Goal: Use online tool/utility: Utilize a website feature to perform a specific function

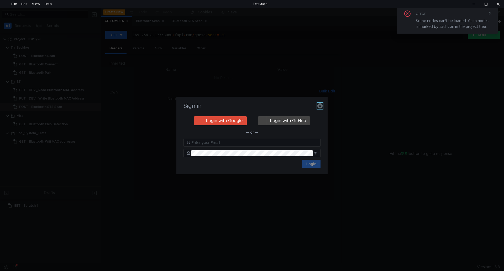
click at [321, 105] on icon "button" at bounding box center [319, 105] width 5 height 5
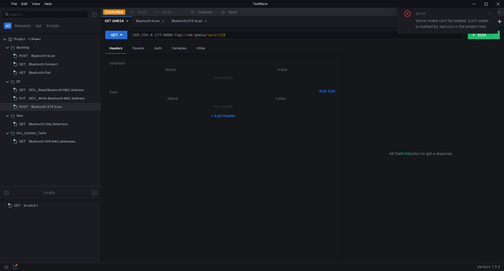
click at [488, 12] on icon at bounding box center [490, 14] width 4 height 4
click at [38, 109] on div "Bluetooth STS Scan" at bounding box center [46, 107] width 31 height 8
click at [120, 37] on icon at bounding box center [121, 35] width 4 height 4
click at [117, 54] on li "POST" at bounding box center [116, 54] width 23 height 8
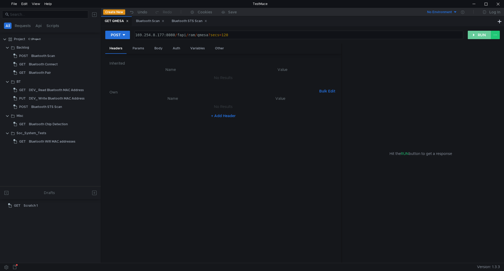
click at [475, 33] on button "RUN" at bounding box center [478, 35] width 23 height 8
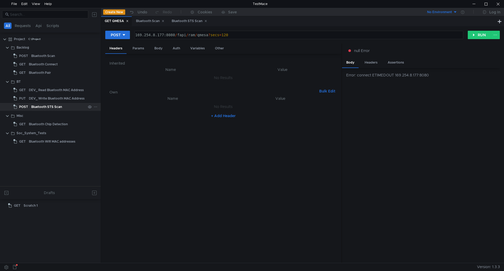
click at [56, 103] on div "Bluetooth STS Scan" at bounding box center [46, 107] width 31 height 8
click at [58, 103] on div "Bluetooth STS Scan" at bounding box center [46, 107] width 31 height 8
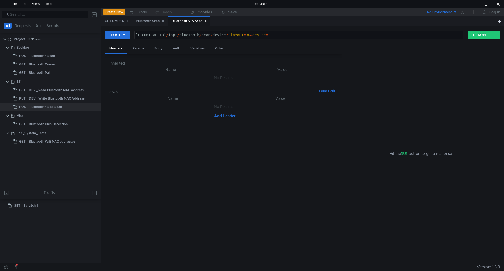
click at [326, 34] on div "[TECHNICAL_ID] / fapi / bluetooth / scan / device ? timeout = 30 & device =" at bounding box center [298, 39] width 328 height 13
click at [297, 38] on div "[TECHNICAL_ID] / fapi / bluetooth / scan / device ? timeout = 30 & device =" at bounding box center [298, 39] width 328 height 13
paste textarea "A0:46:5A:30:AB:D3"
click at [475, 34] on button "RUN" at bounding box center [478, 35] width 23 height 8
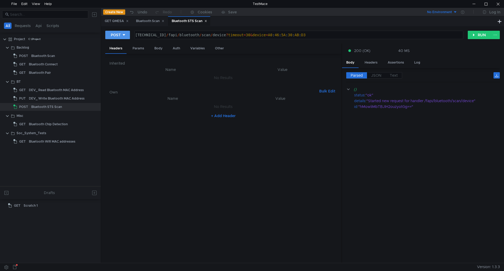
click at [116, 34] on div "POST" at bounding box center [116, 35] width 10 height 6
click at [115, 48] on li "GET" at bounding box center [117, 46] width 25 height 8
click at [473, 38] on button "RUN" at bounding box center [478, 35] width 23 height 8
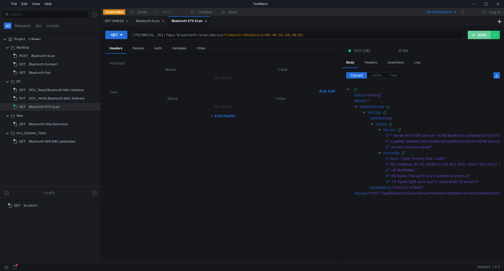
click at [471, 37] on button "RUN" at bounding box center [478, 35] width 23 height 8
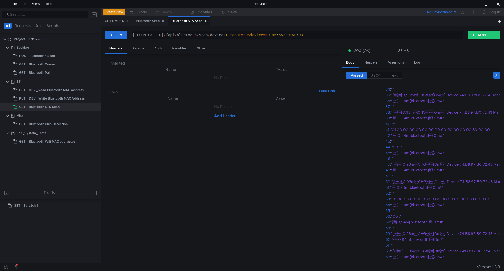
scroll to position [341, 0]
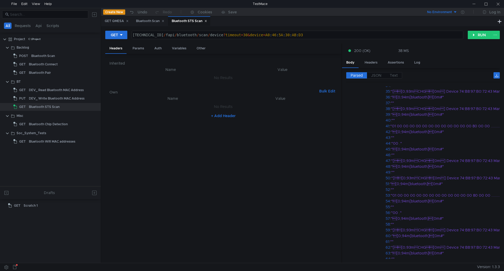
click at [317, 16] on div "No Environment Log In" at bounding box center [402, 12] width 201 height 8
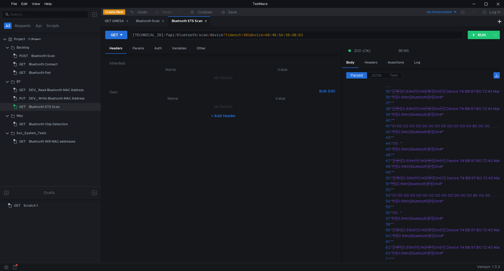
click at [278, 35] on div "[TECHNICAL_ID] / fapi / bluetooth / scan / device ? timeout = 30 & device = A0 …" at bounding box center [296, 39] width 331 height 13
drag, startPoint x: 327, startPoint y: 31, endPoint x: 274, endPoint y: 33, distance: 53.3
click at [274, 33] on div "[TECHNICAL_ID] / fapi / bluetooth / scan / device ? timeout = 30 & device = : 4…" at bounding box center [297, 35] width 331 height 8
type textarea "[TECHNICAL_ID]/fapi/bluetooth/scan/device?timeout=30&device=20:f0:94:10:d7:a2"
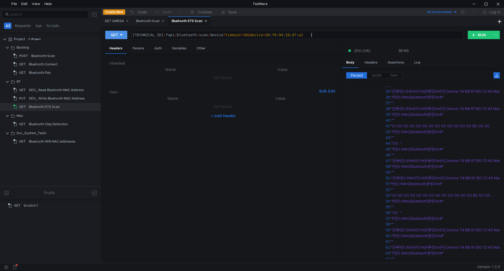
click at [124, 36] on button "GET" at bounding box center [116, 35] width 22 height 8
click at [116, 55] on li "POST" at bounding box center [116, 54] width 23 height 8
click at [477, 38] on button "RUN" at bounding box center [478, 35] width 23 height 8
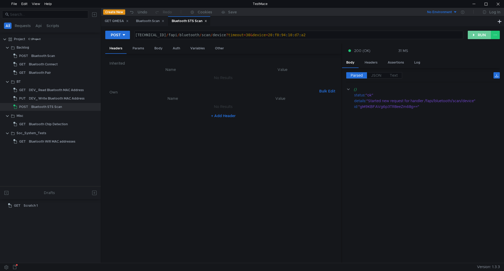
scroll to position [0, 0]
click at [124, 33] on div at bounding box center [124, 35] width 4 height 6
click at [124, 33] on div at bounding box center [252, 135] width 504 height 271
click at [123, 34] on icon at bounding box center [124, 35] width 4 height 4
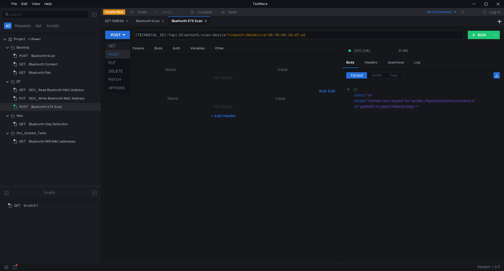
click at [117, 45] on li "GET" at bounding box center [117, 46] width 25 height 8
click at [477, 33] on button "RUN" at bounding box center [478, 35] width 23 height 8
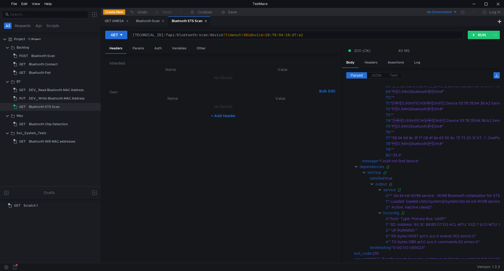
scroll to position [579, 0]
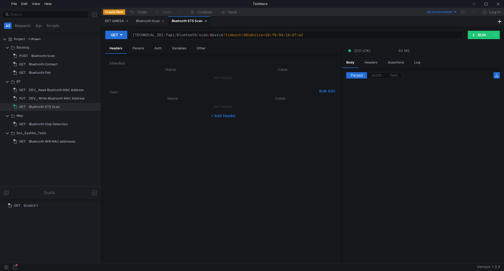
scroll to position [579, 0]
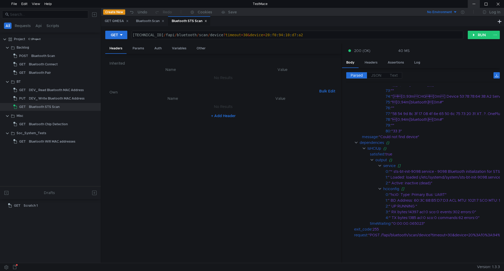
click at [472, 4] on div at bounding box center [473, 4] width 12 height 8
click at [476, 4] on div at bounding box center [473, 4] width 12 height 8
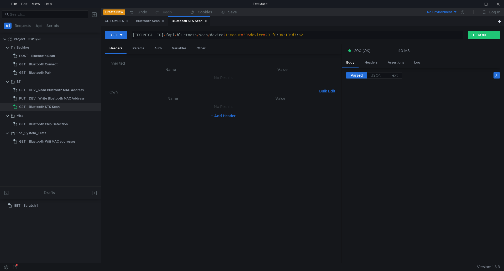
scroll to position [579, 0]
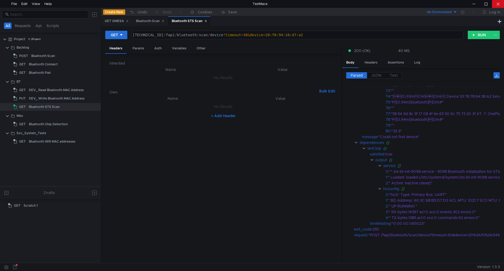
click at [498, 3] on div at bounding box center [498, 4] width 12 height 8
